Goal: Information Seeking & Learning: Learn about a topic

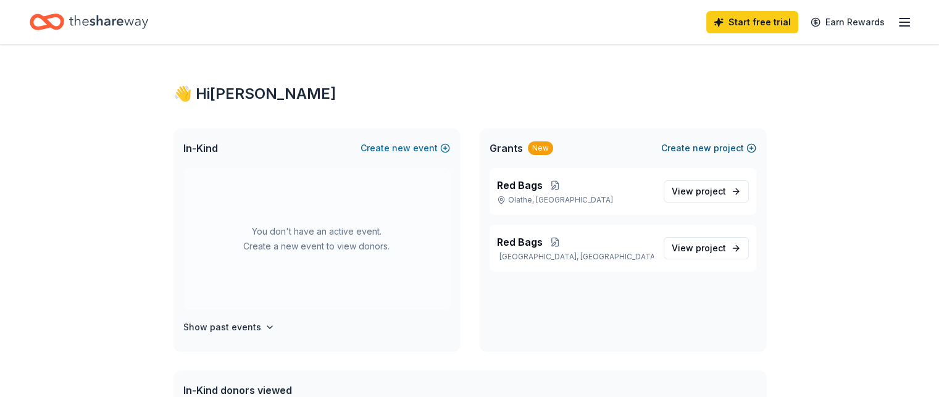
click at [703, 147] on span "new" at bounding box center [702, 148] width 19 height 15
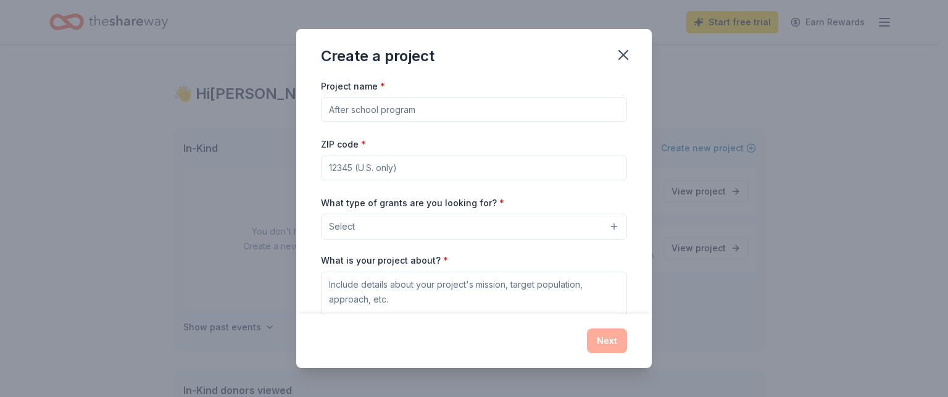
click at [417, 107] on input "Project name *" at bounding box center [474, 109] width 306 height 25
type input "Red Bags KC"
click at [392, 170] on input "ZIP code *" at bounding box center [474, 168] width 306 height 25
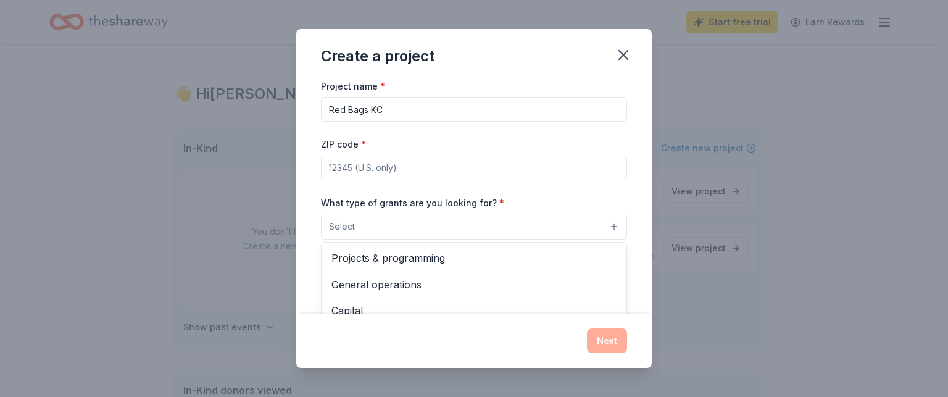
click at [440, 224] on button "Select" at bounding box center [474, 227] width 306 height 26
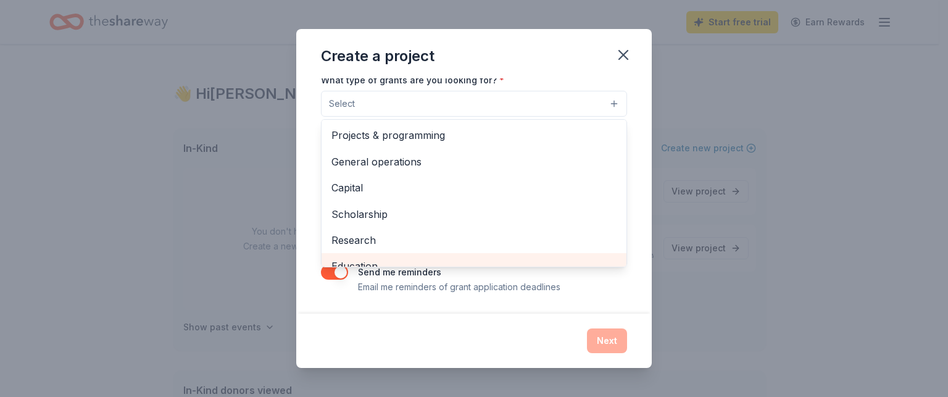
scroll to position [61, 0]
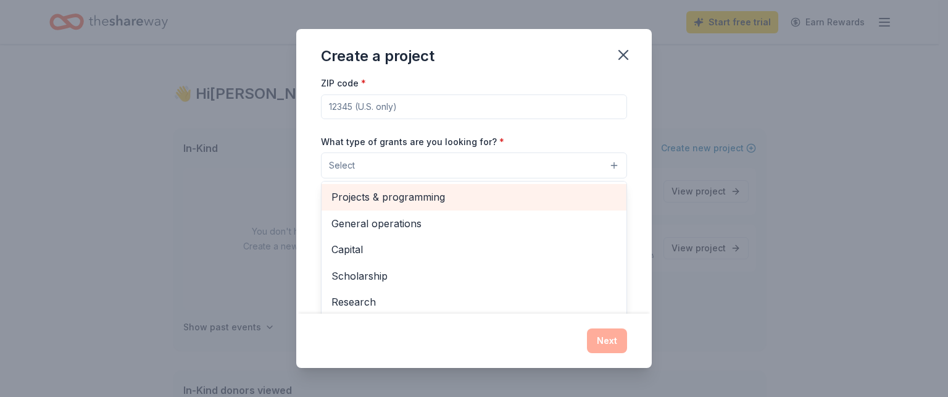
click at [409, 192] on span "Projects & programming" at bounding box center [474, 197] width 285 height 16
click at [409, 192] on span "General operations" at bounding box center [474, 198] width 285 height 16
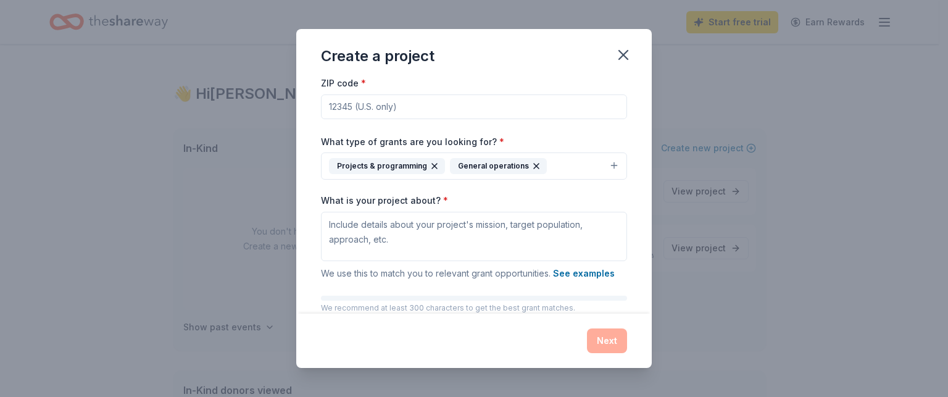
click at [533, 167] on icon "button" at bounding box center [537, 166] width 10 height 10
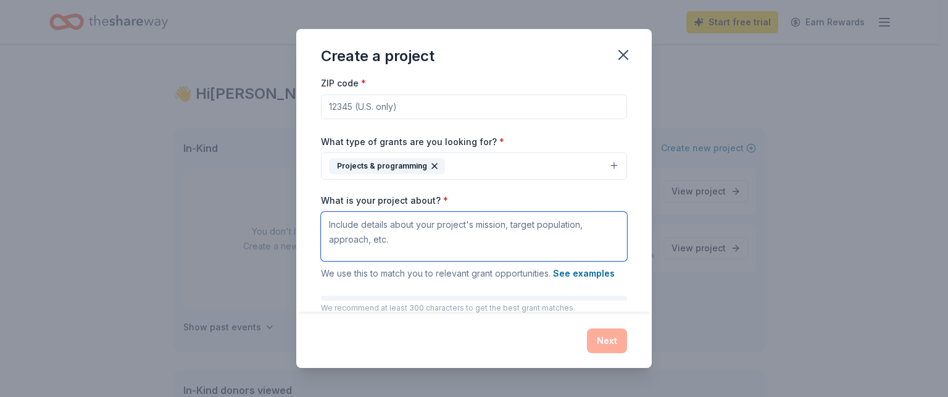
click at [336, 229] on textarea "What is your project about? *" at bounding box center [474, 236] width 306 height 49
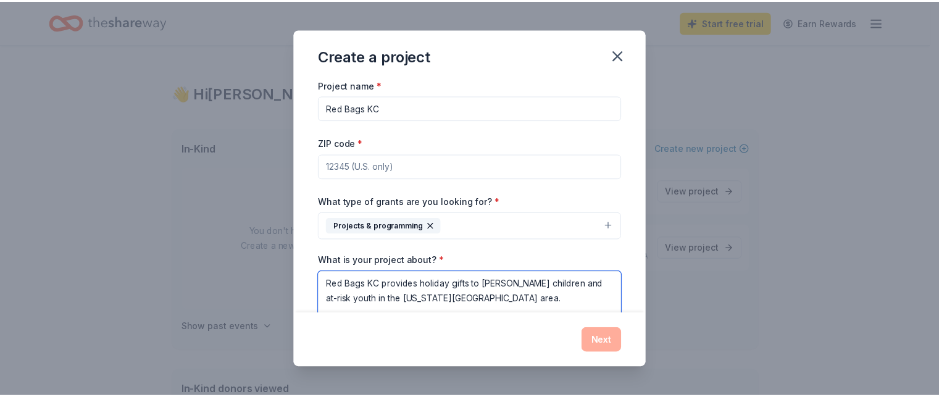
scroll to position [0, 0]
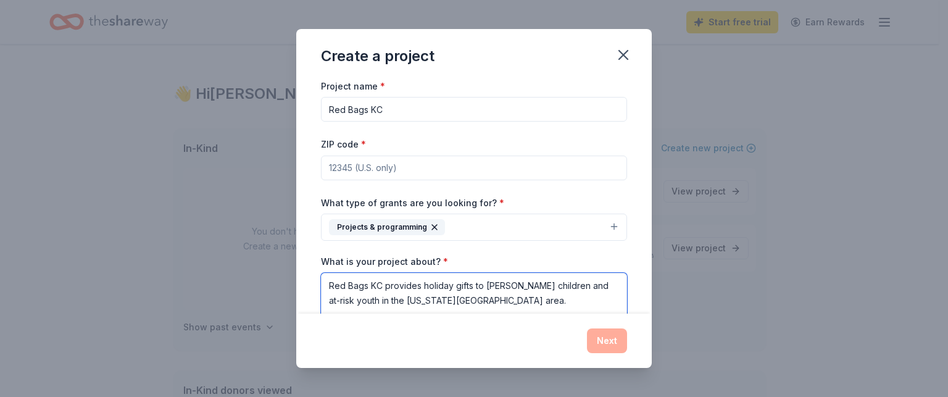
type textarea "Red Bags KC provides holiday gifts to [PERSON_NAME] children and at-risk youth …"
click at [364, 169] on input "ZIP code *" at bounding box center [474, 168] width 306 height 25
type input "66221"
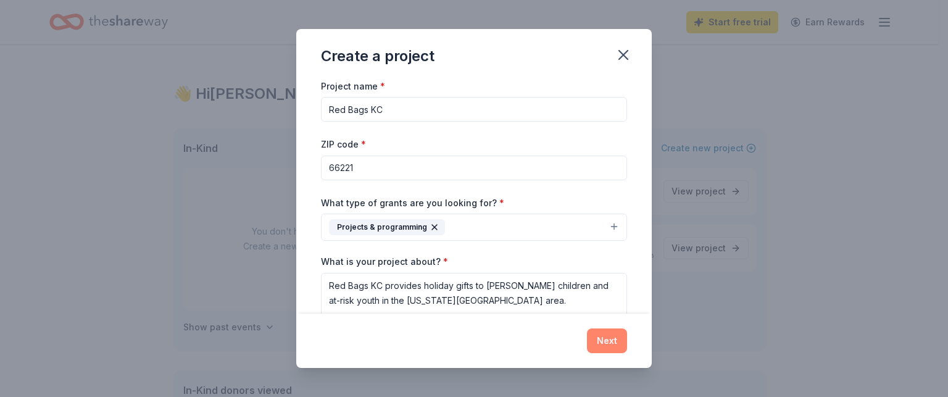
click at [606, 342] on button "Next" at bounding box center [607, 340] width 40 height 25
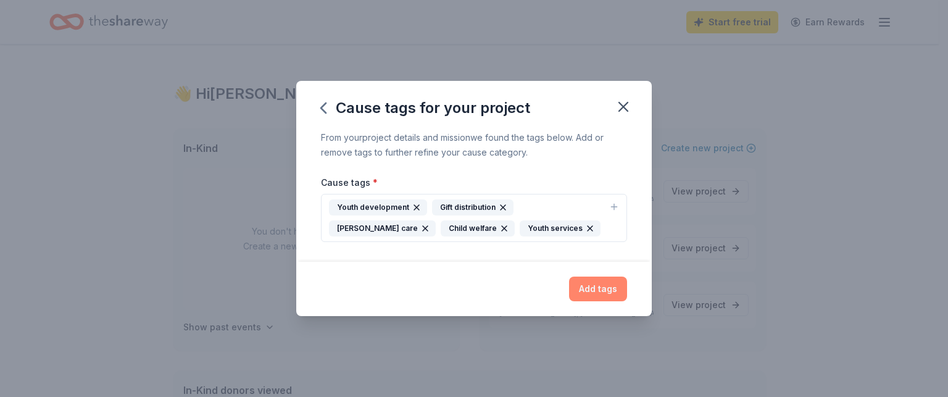
click at [597, 286] on button "Add tags" at bounding box center [598, 289] width 58 height 25
click at [597, 286] on div "Add tags" at bounding box center [474, 289] width 306 height 25
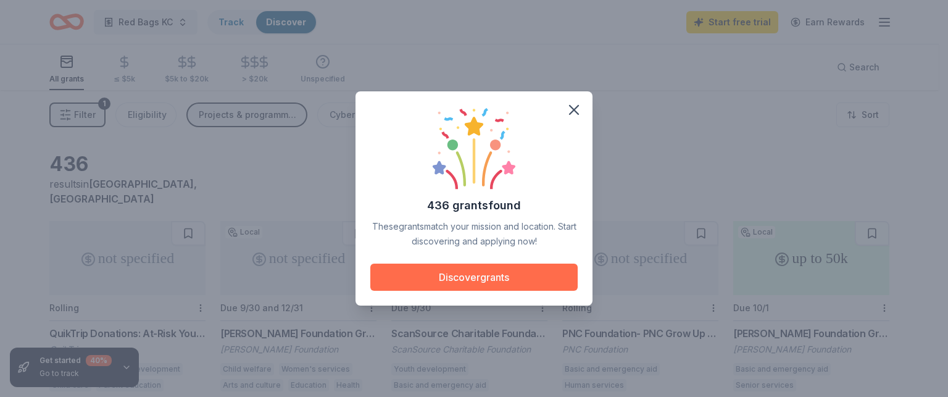
click at [512, 276] on button "Discover grants" at bounding box center [473, 277] width 207 height 27
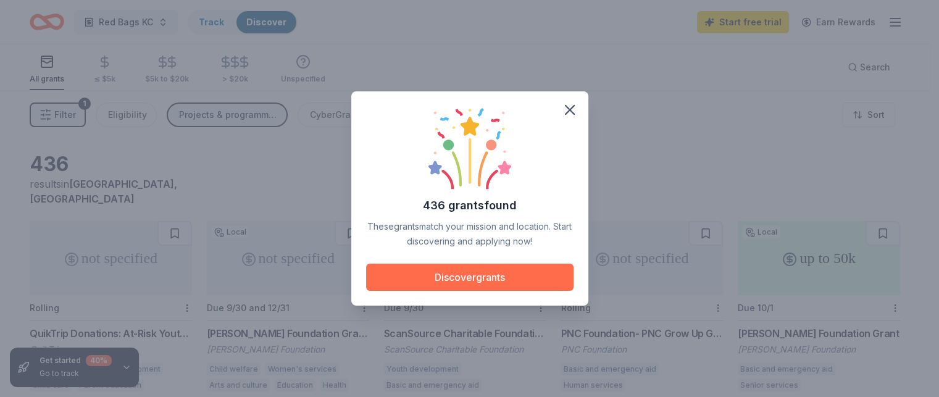
click at [511, 276] on button "Discover grants" at bounding box center [469, 277] width 207 height 27
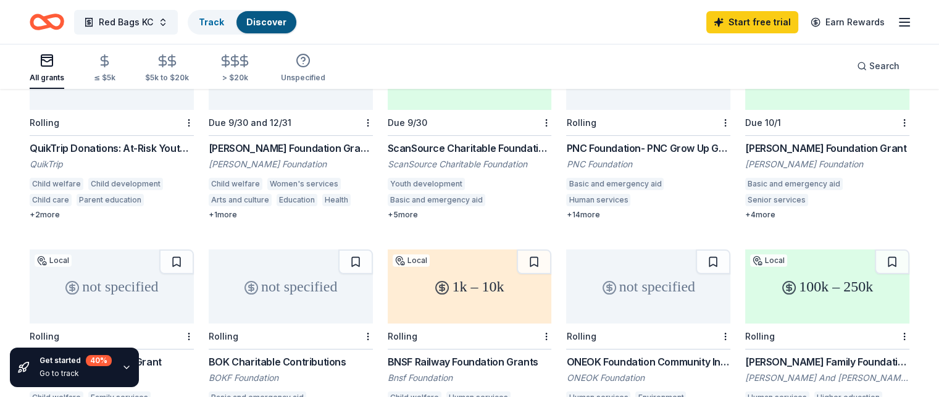
scroll to position [123, 0]
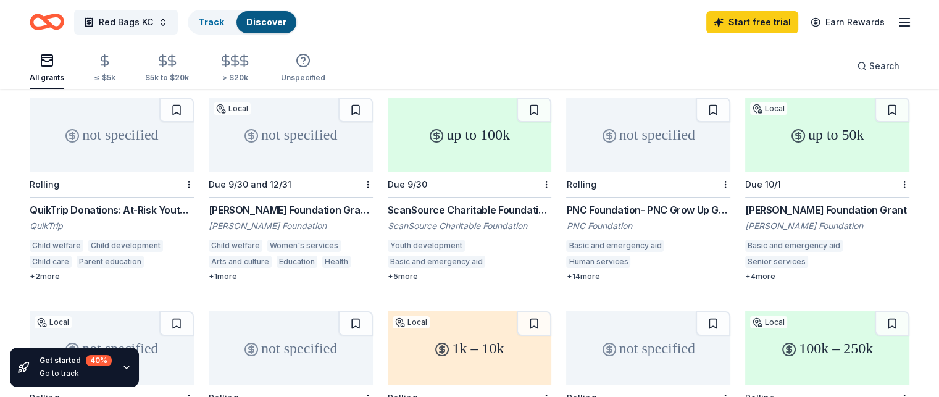
click at [133, 131] on div "not specified" at bounding box center [112, 135] width 164 height 74
click at [499, 111] on div "up to 100k" at bounding box center [470, 135] width 164 height 74
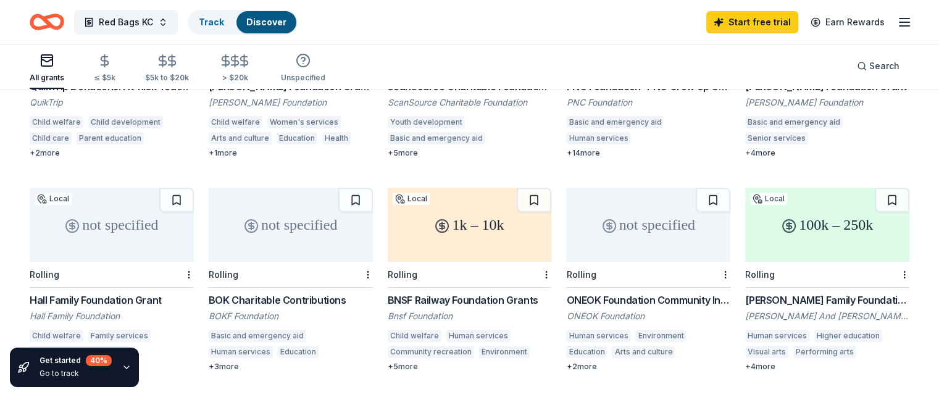
scroll to position [306, 0]
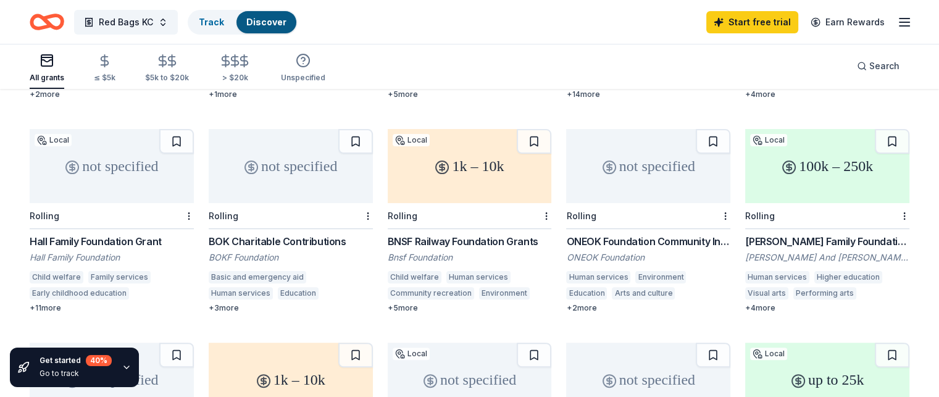
click at [126, 165] on div "not specified" at bounding box center [112, 166] width 164 height 74
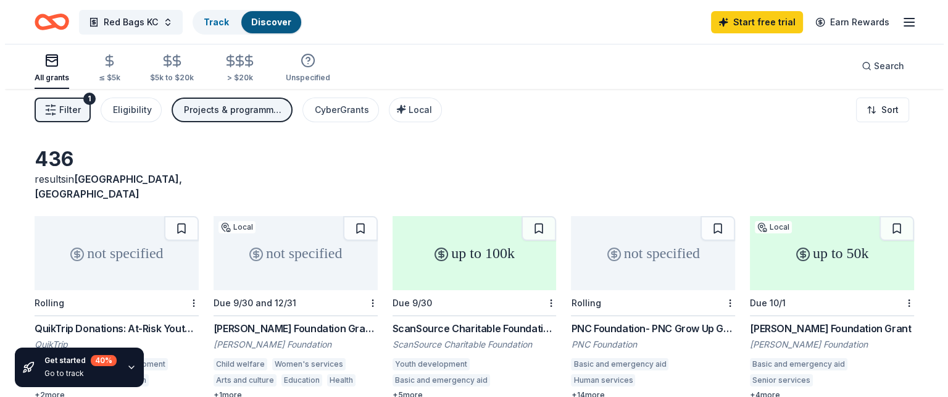
scroll to position [0, 0]
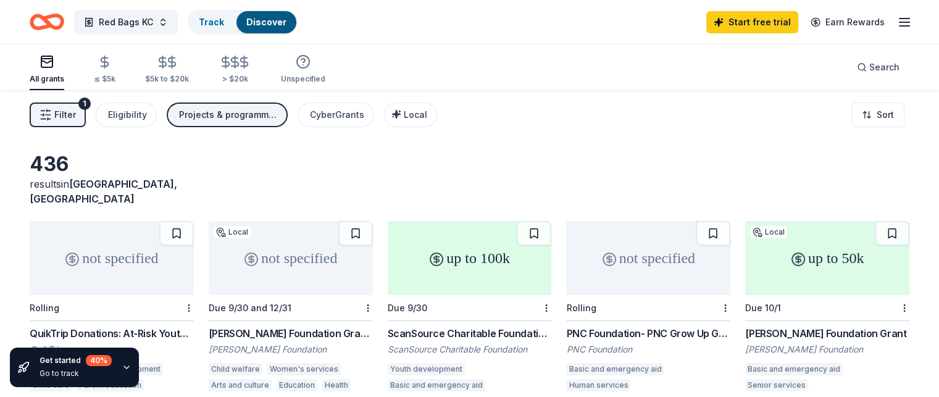
click at [76, 115] on span "Filter" at bounding box center [65, 114] width 22 height 15
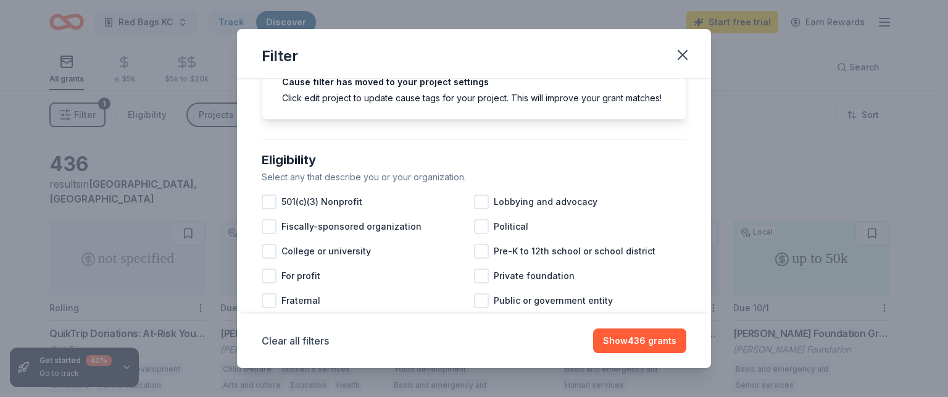
scroll to position [62, 0]
click at [274, 209] on div at bounding box center [269, 201] width 15 height 15
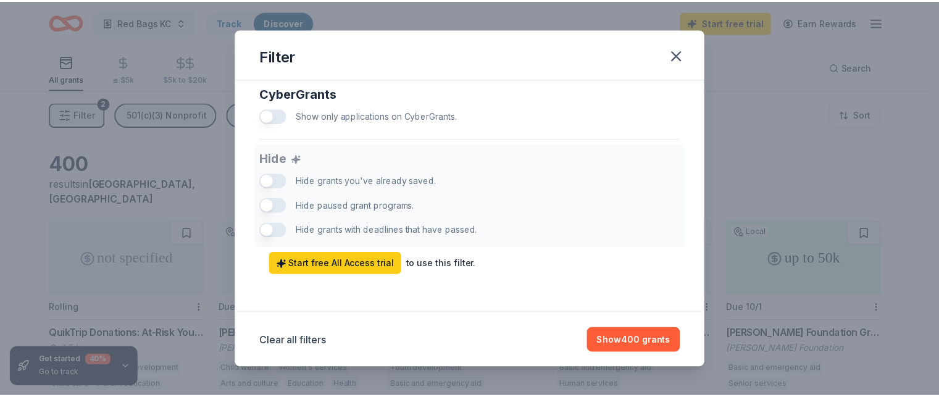
scroll to position [825, 0]
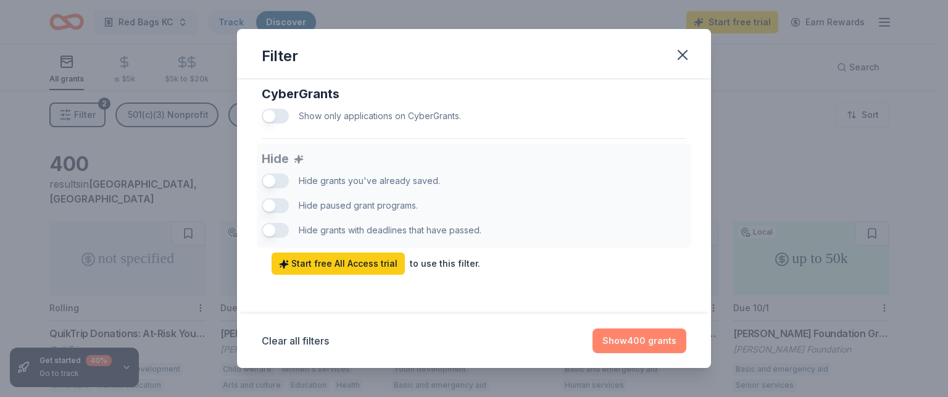
click at [624, 345] on button "Show 400 grants" at bounding box center [640, 340] width 94 height 25
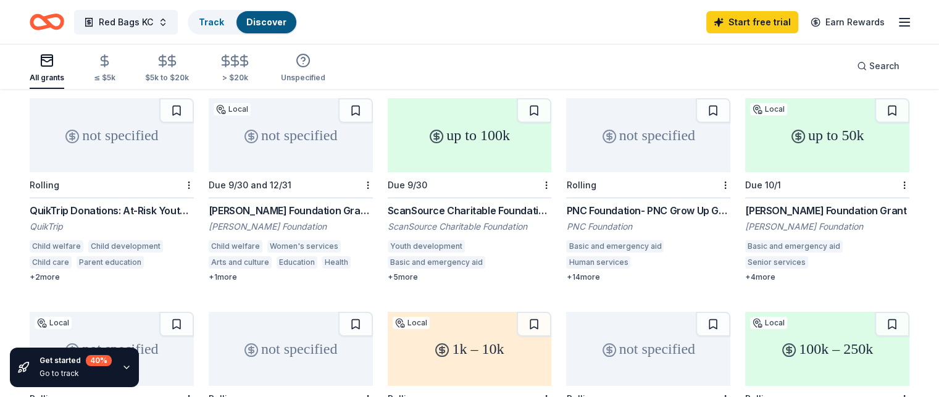
scroll to position [123, 0]
click at [109, 64] on icon "button" at bounding box center [104, 61] width 7 height 8
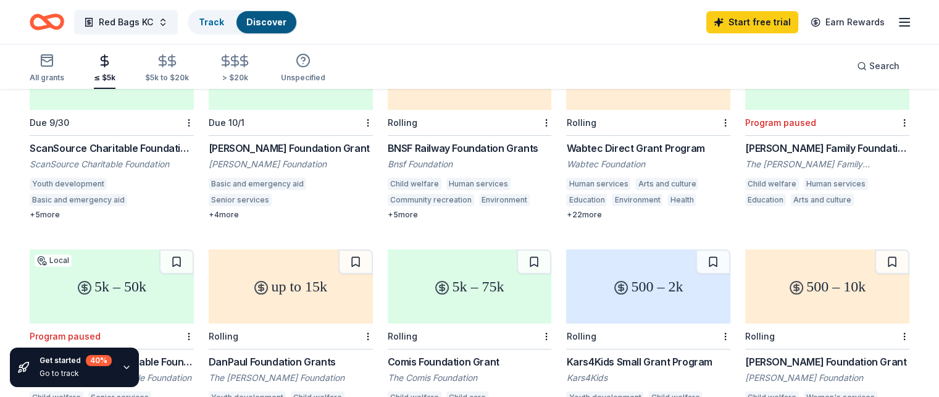
scroll to position [247, 0]
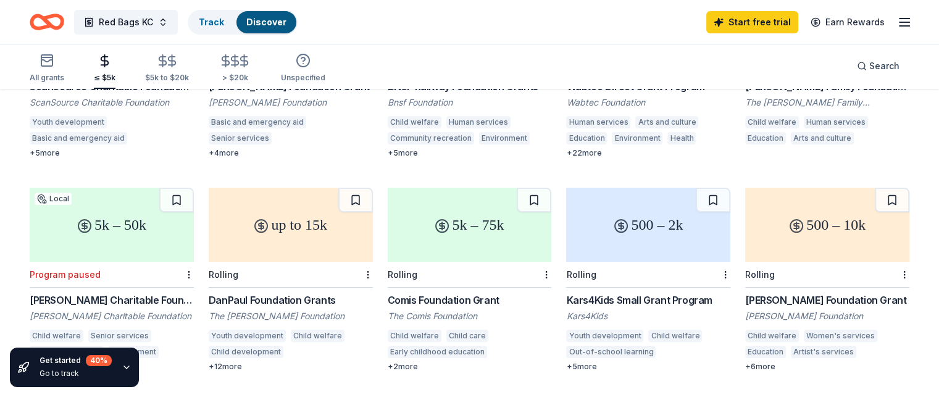
click at [315, 210] on div "up to 15k" at bounding box center [291, 225] width 164 height 74
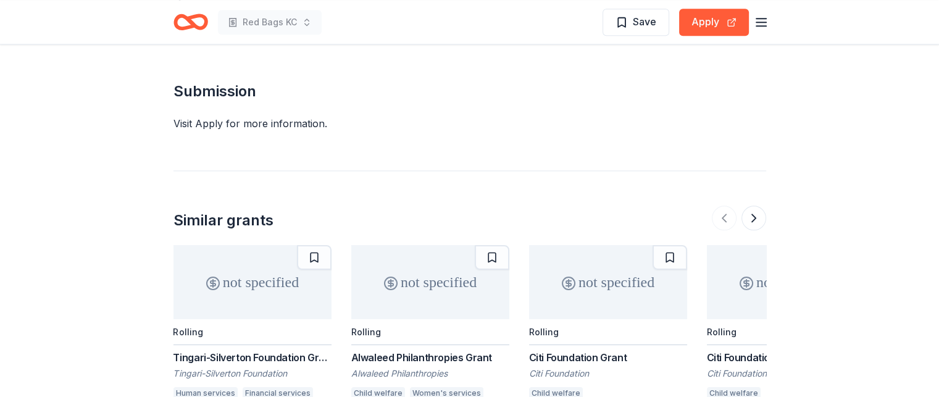
scroll to position [1420, 0]
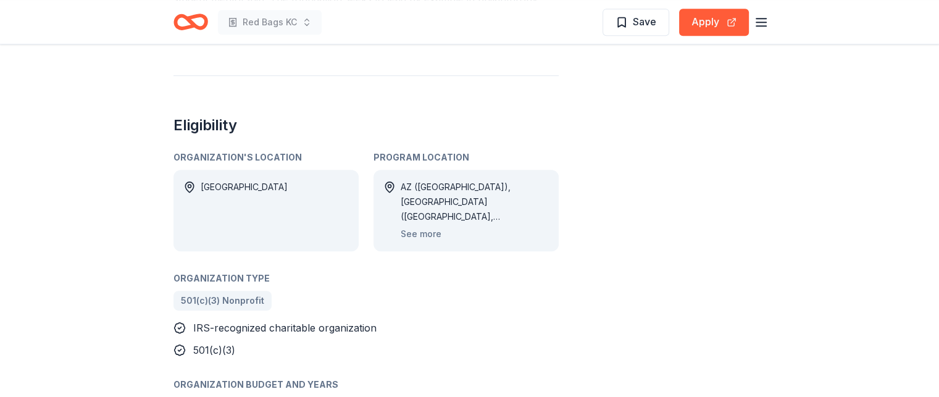
scroll to position [679, 0]
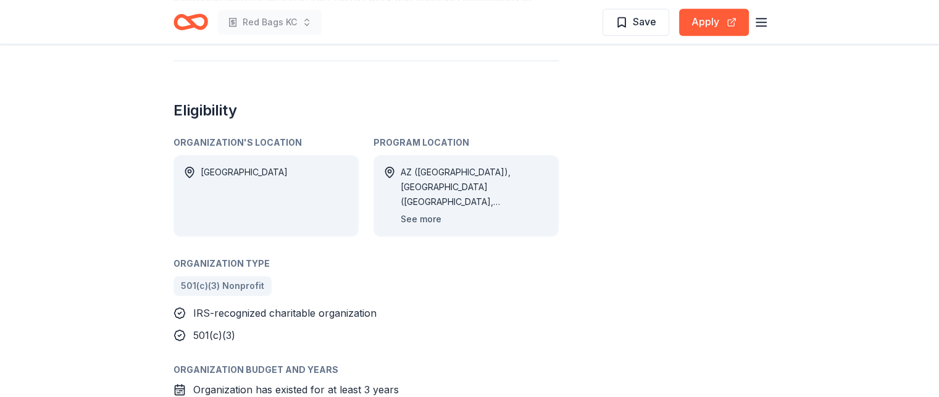
click at [428, 222] on button "See more" at bounding box center [421, 219] width 41 height 15
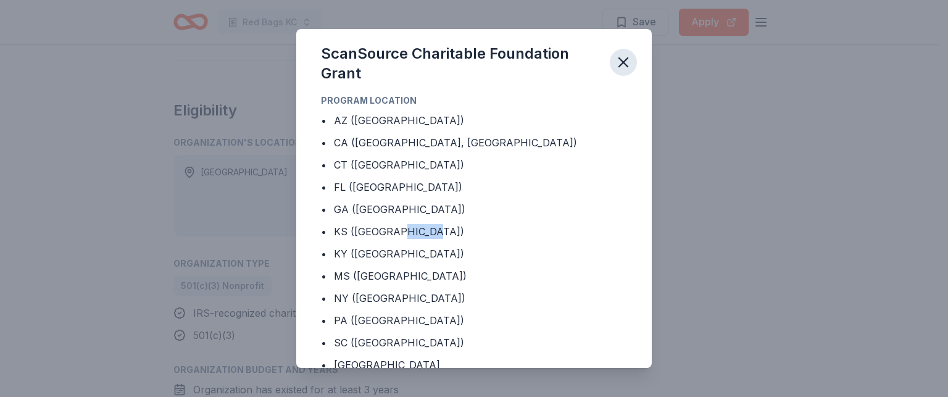
click at [617, 64] on icon "button" at bounding box center [623, 62] width 17 height 17
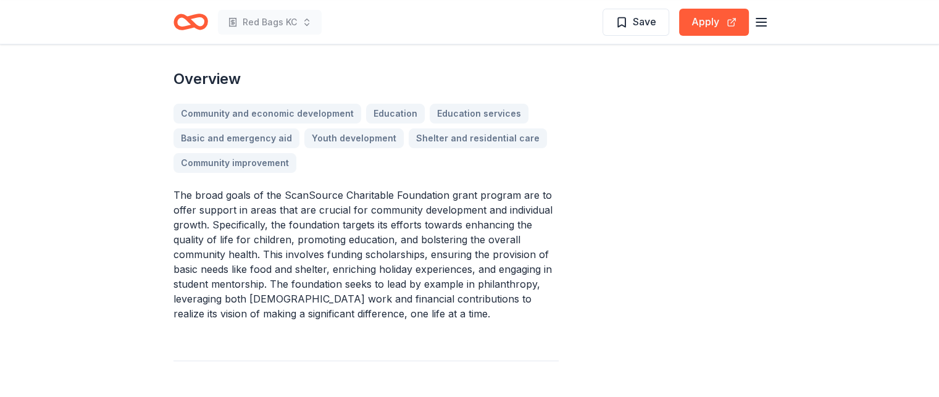
scroll to position [370, 0]
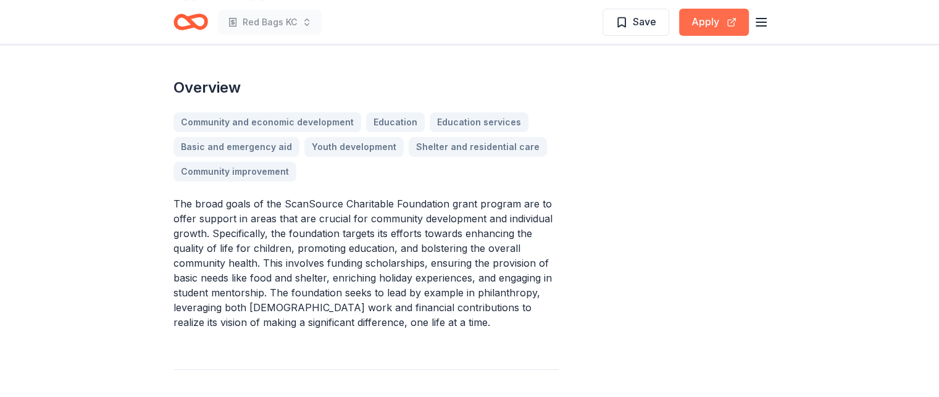
click at [715, 25] on button "Apply" at bounding box center [714, 22] width 70 height 27
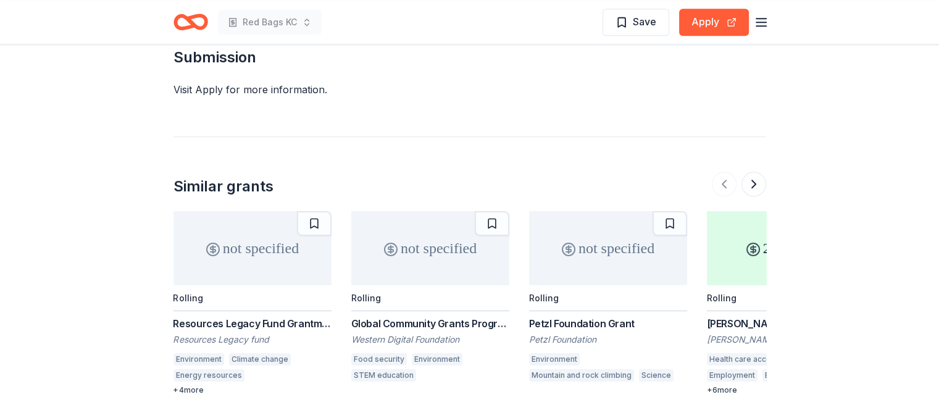
scroll to position [1420, 0]
